Goal: Find specific page/section: Find specific page/section

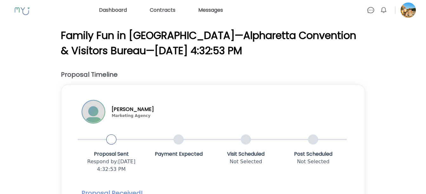
click at [111, 10] on link "Dashboard" at bounding box center [113, 10] width 33 height 10
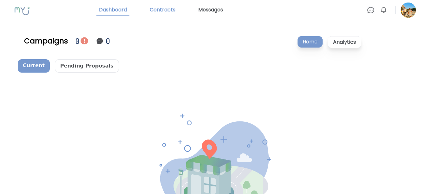
click at [163, 9] on link "Contracts" at bounding box center [162, 10] width 31 height 11
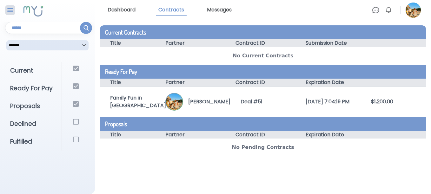
click at [12, 12] on img at bounding box center [10, 10] width 8 height 8
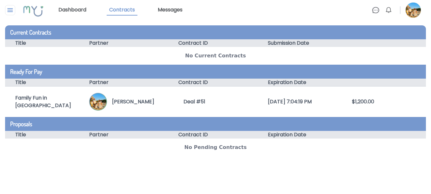
click at [375, 10] on img at bounding box center [376, 10] width 8 height 8
